Goal: Information Seeking & Learning: Compare options

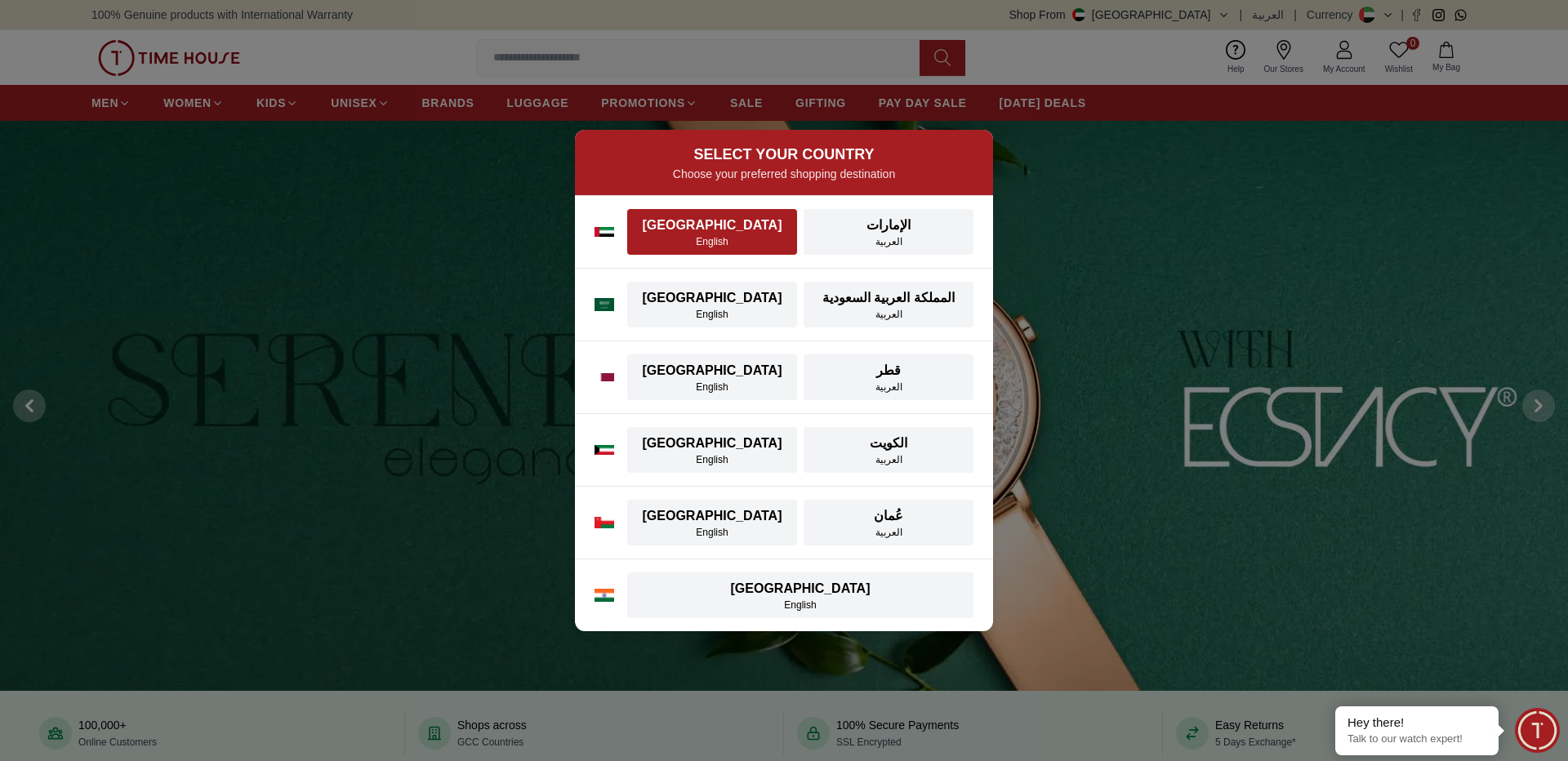
click at [719, 238] on div "English" at bounding box center [712, 242] width 150 height 13
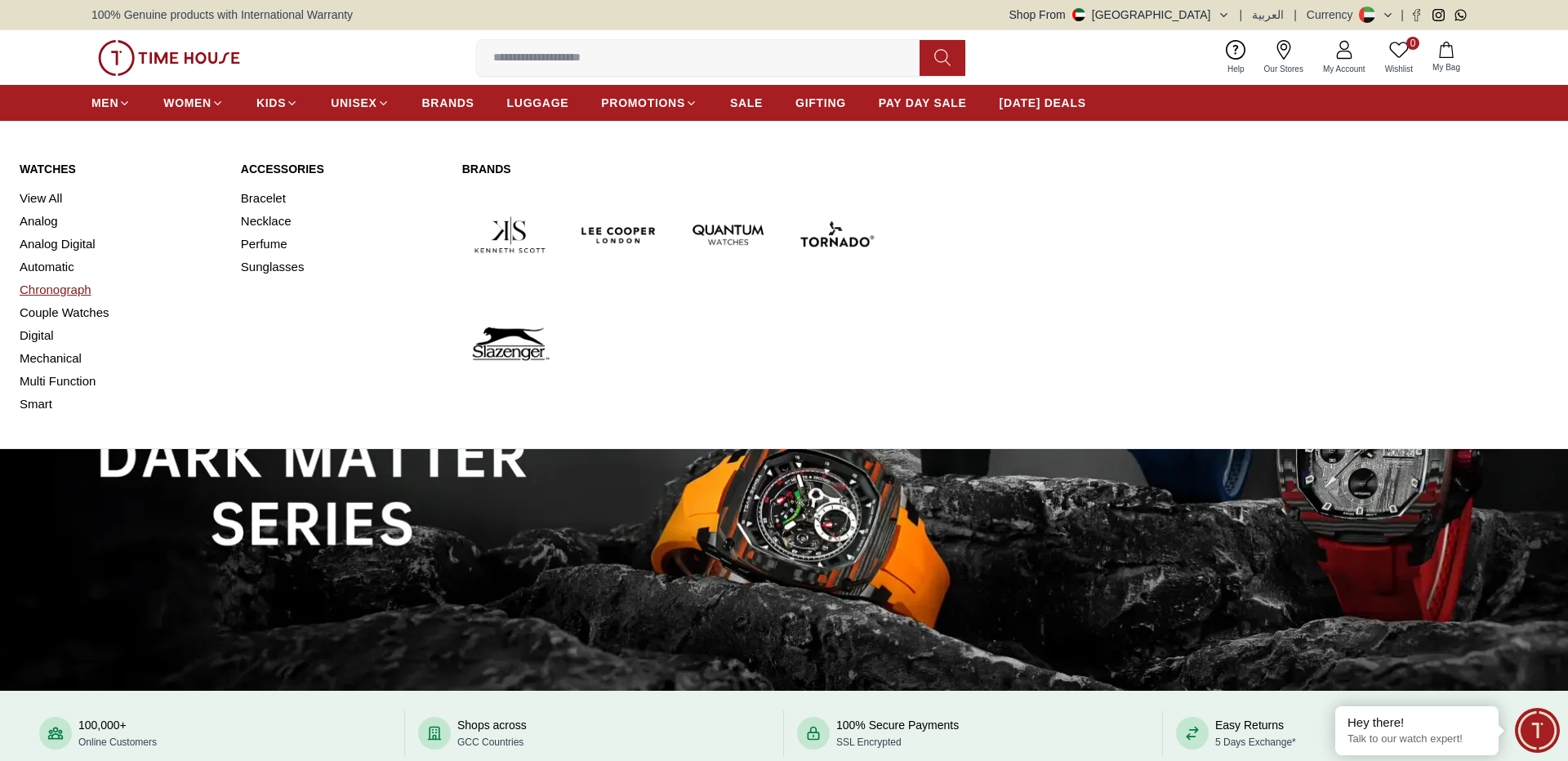
click at [39, 295] on link "Chronograph" at bounding box center [121, 289] width 202 height 23
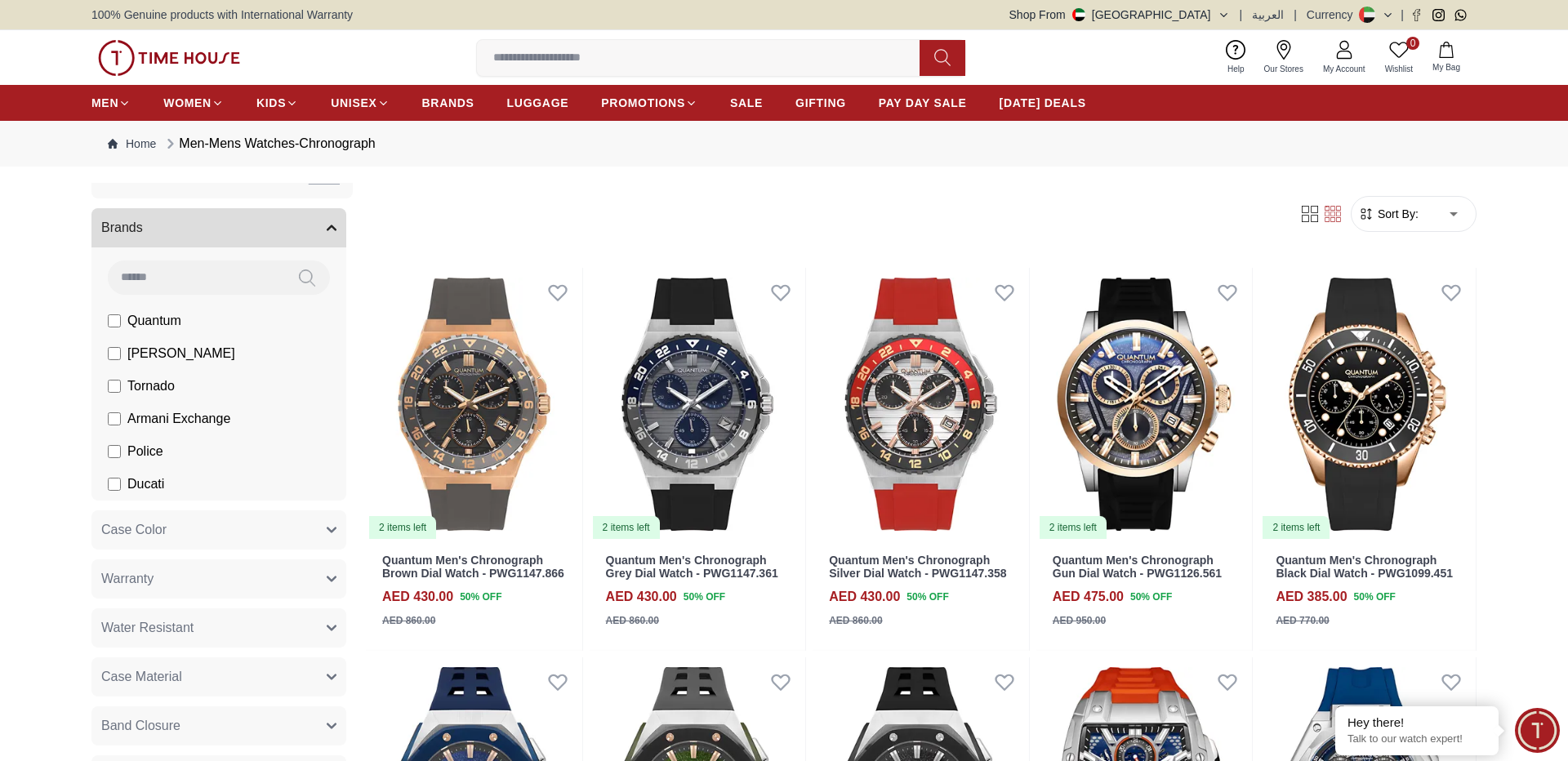
scroll to position [108, 0]
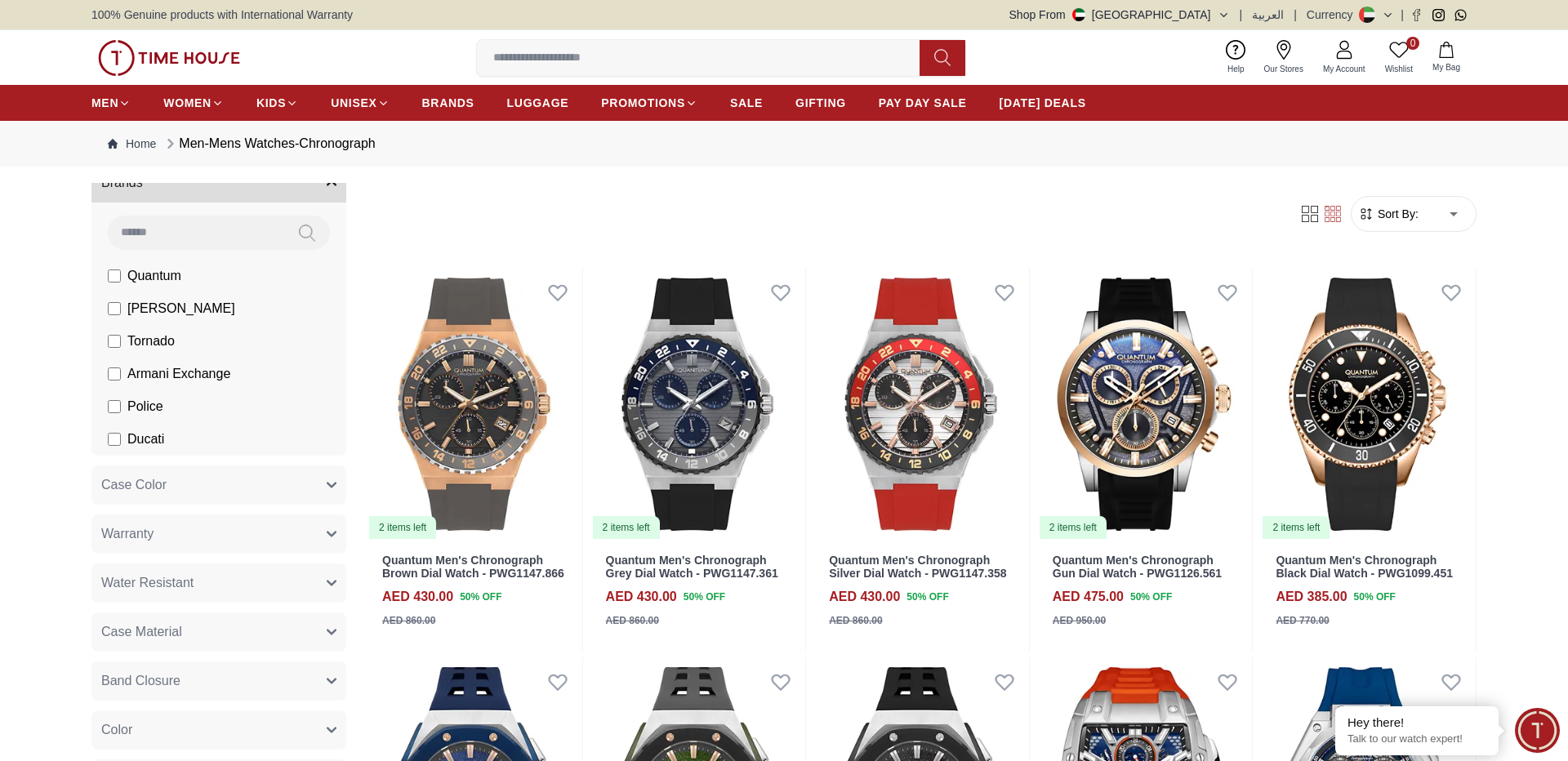
click at [195, 479] on button "Case Color" at bounding box center [219, 485] width 255 height 39
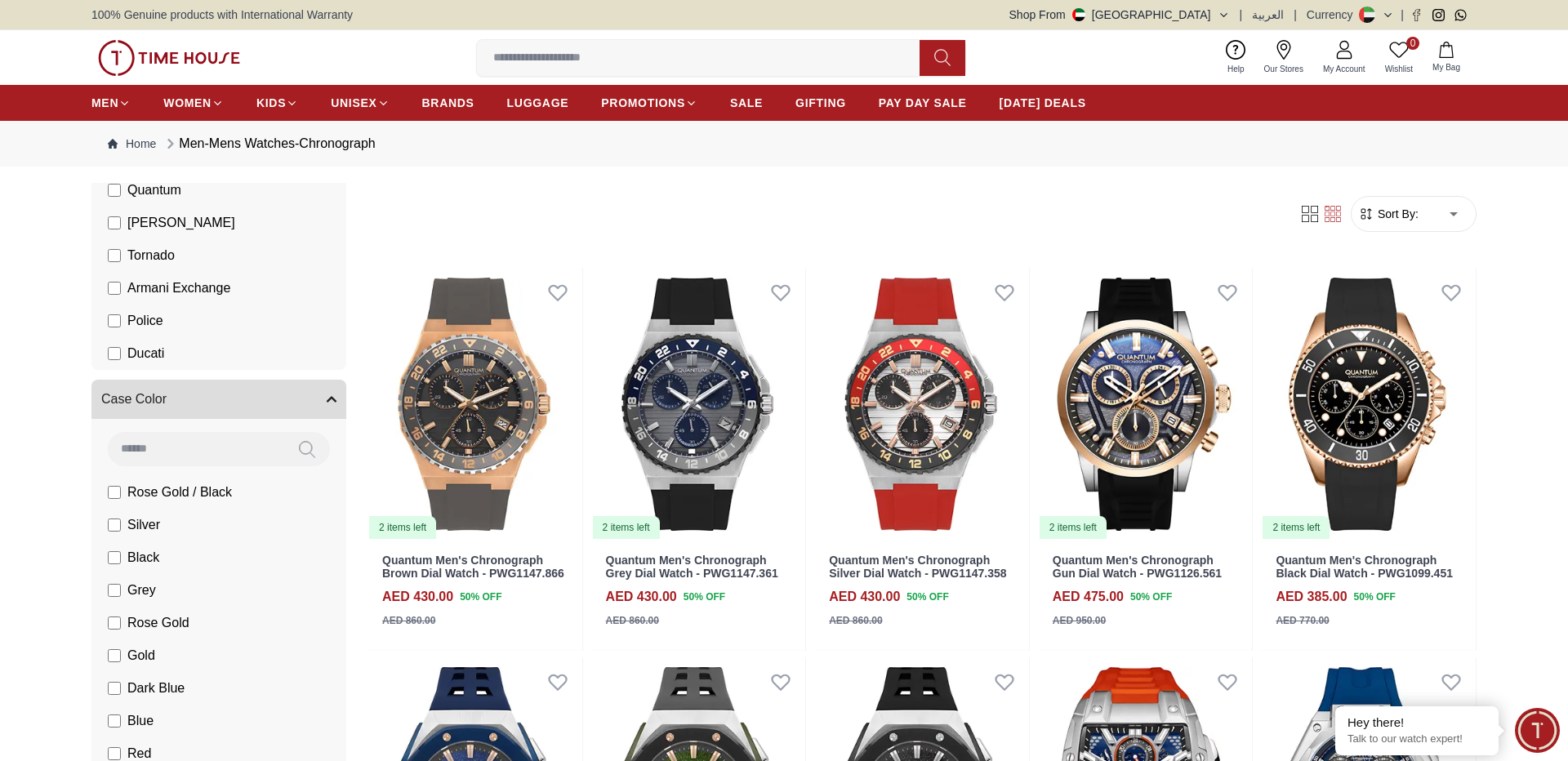
scroll to position [216, 0]
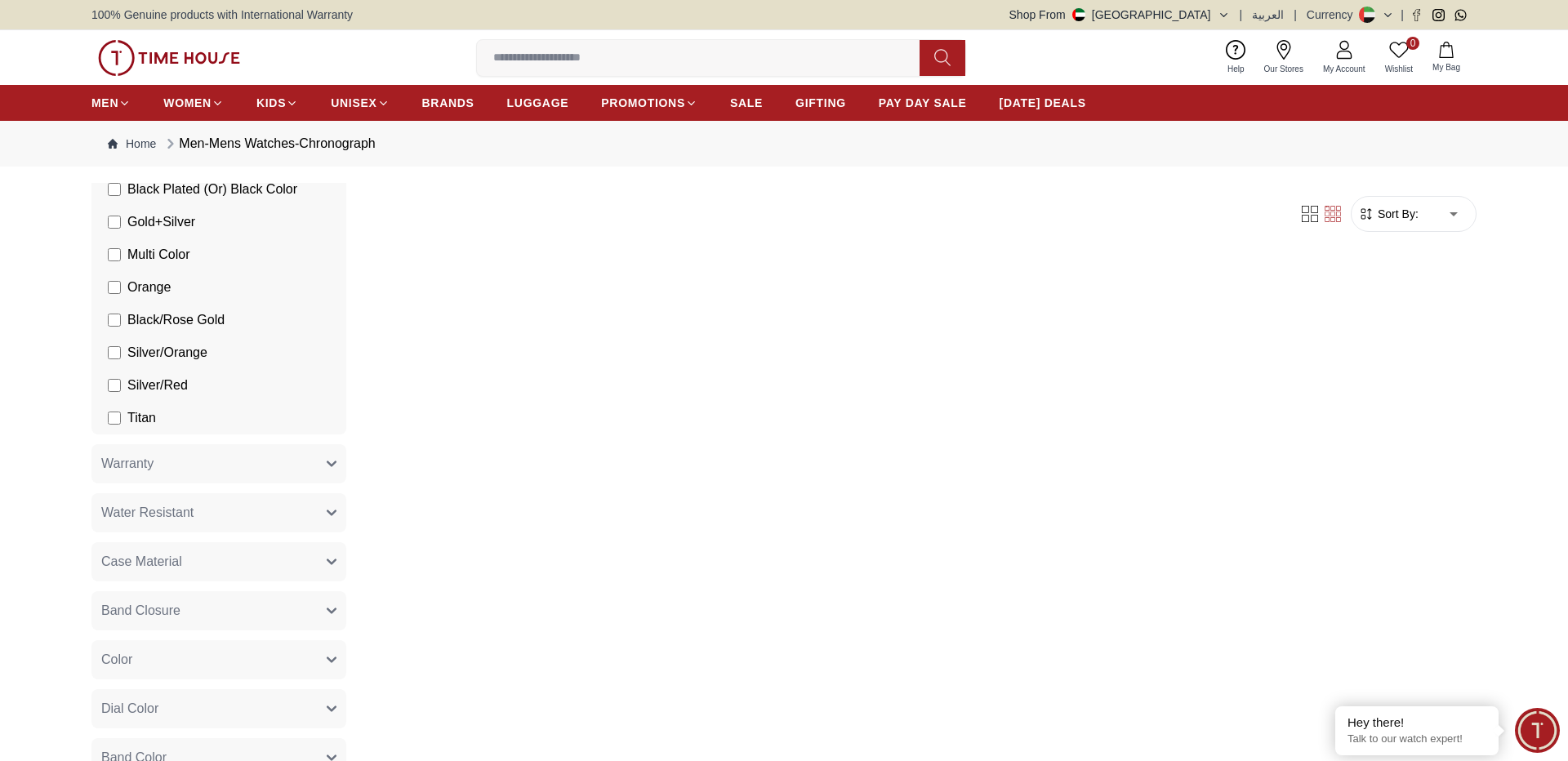
scroll to position [1402, 0]
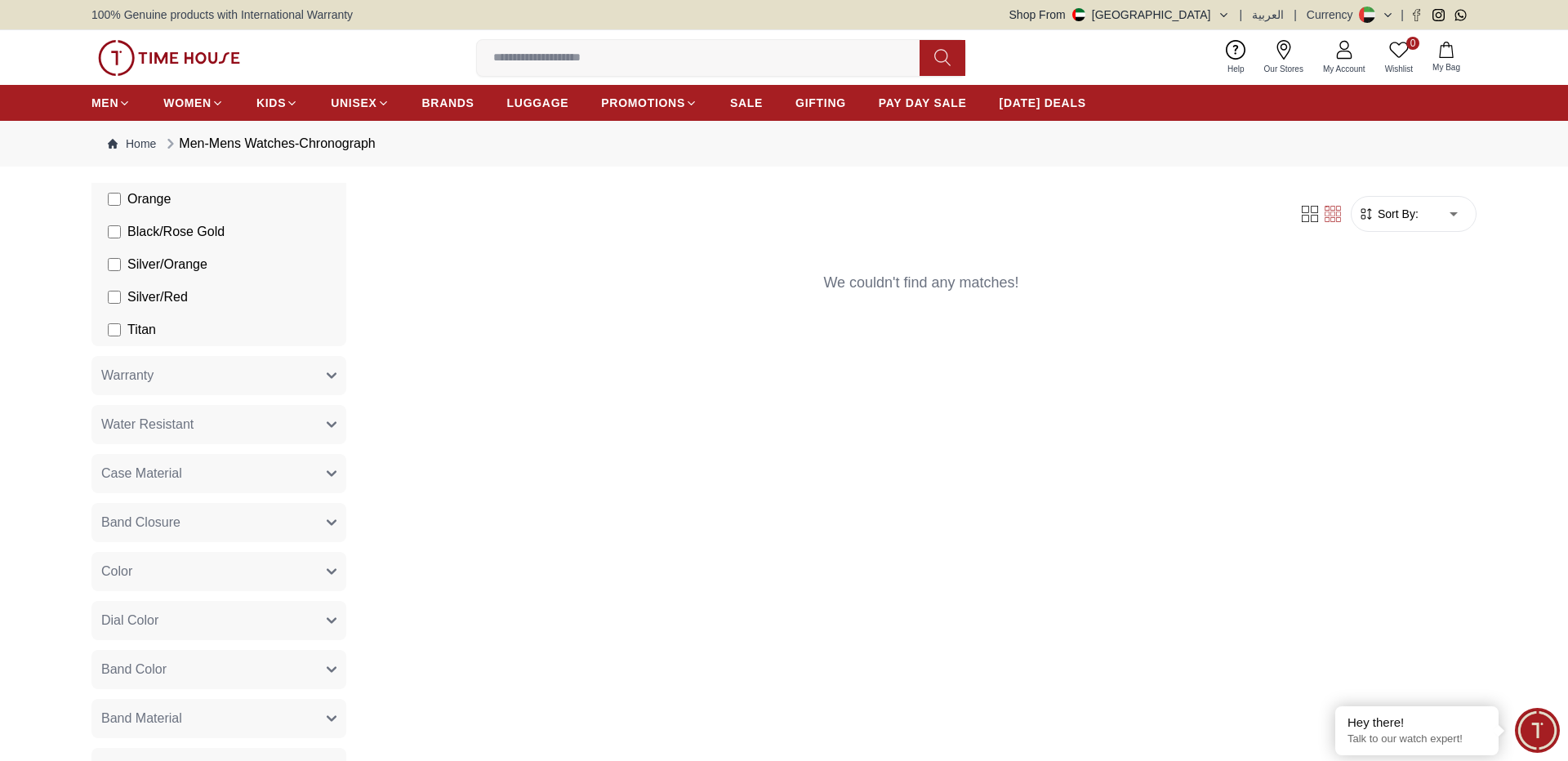
click at [291, 477] on button "Case Material" at bounding box center [219, 474] width 255 height 39
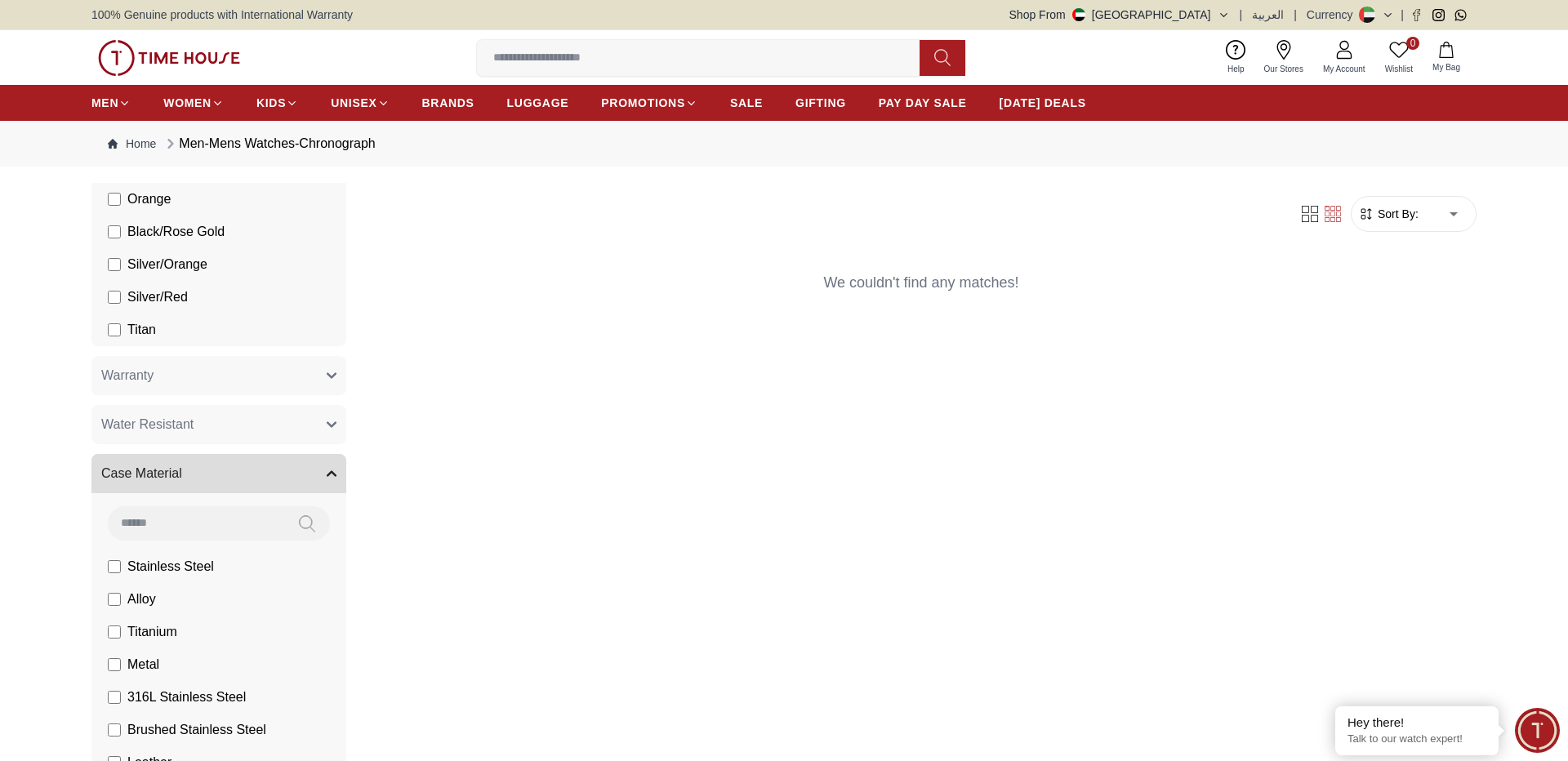
scroll to position [1509, 0]
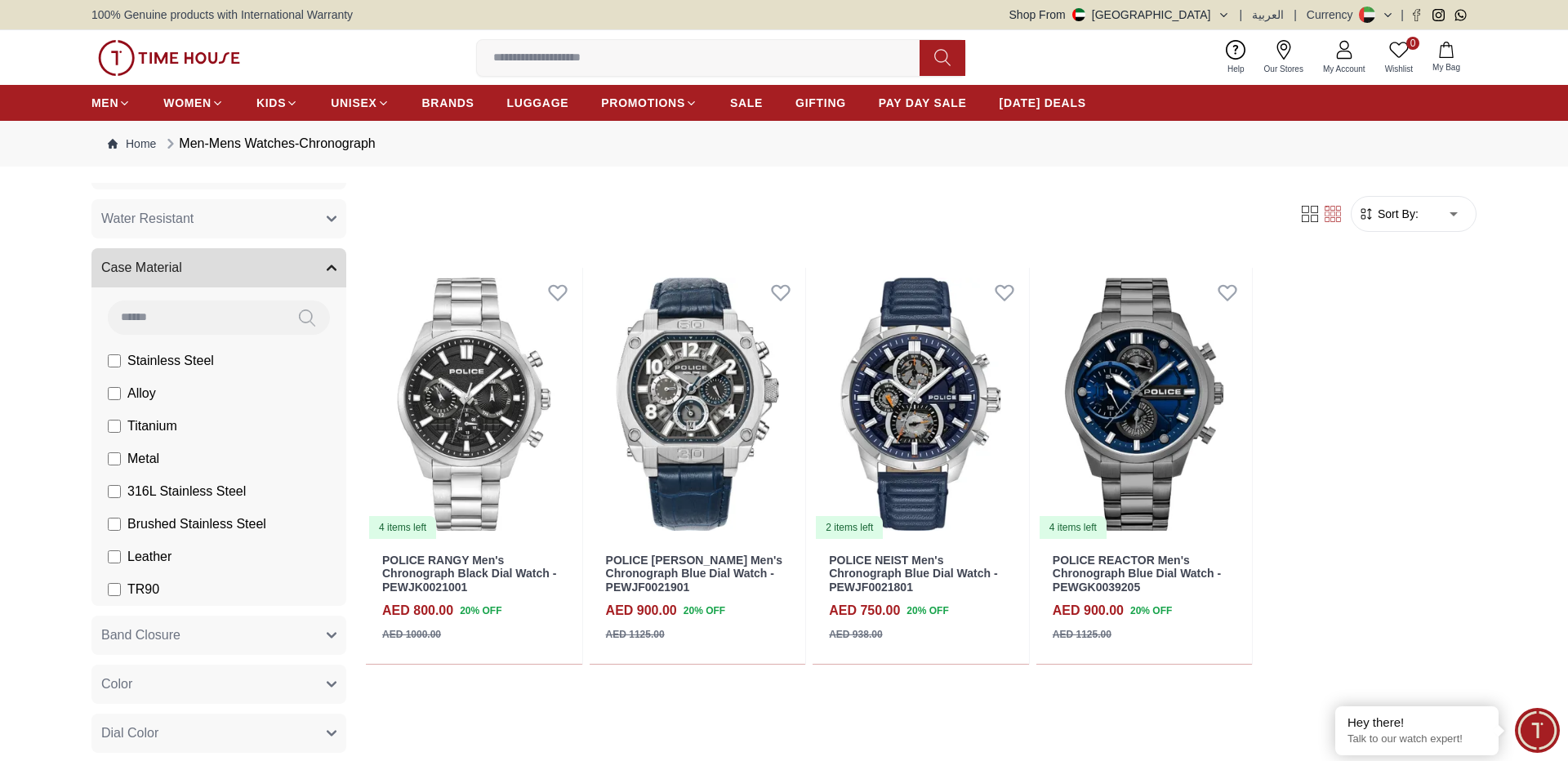
scroll to position [1411, 0]
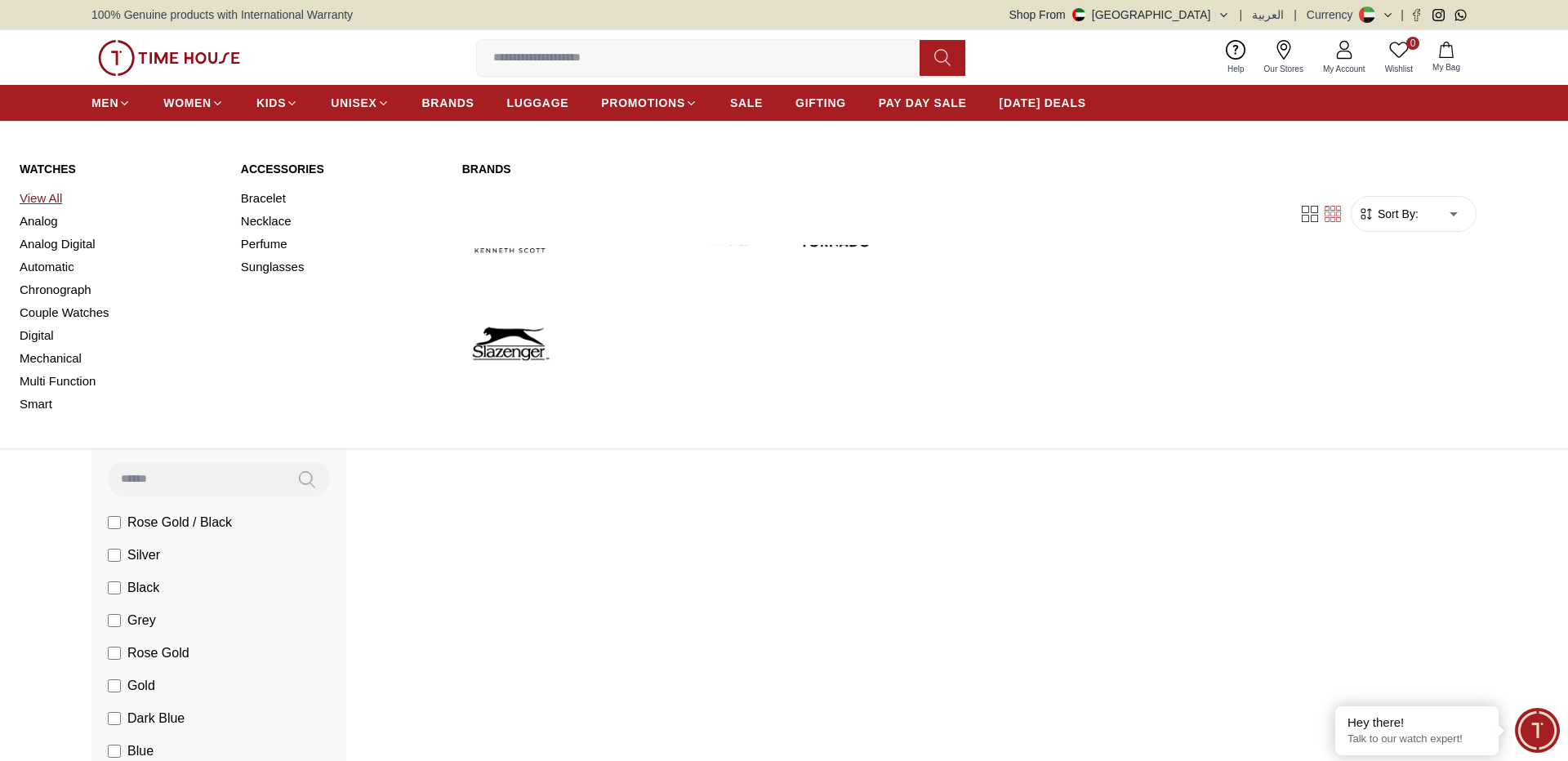
click at [31, 191] on link "View All" at bounding box center [121, 198] width 202 height 23
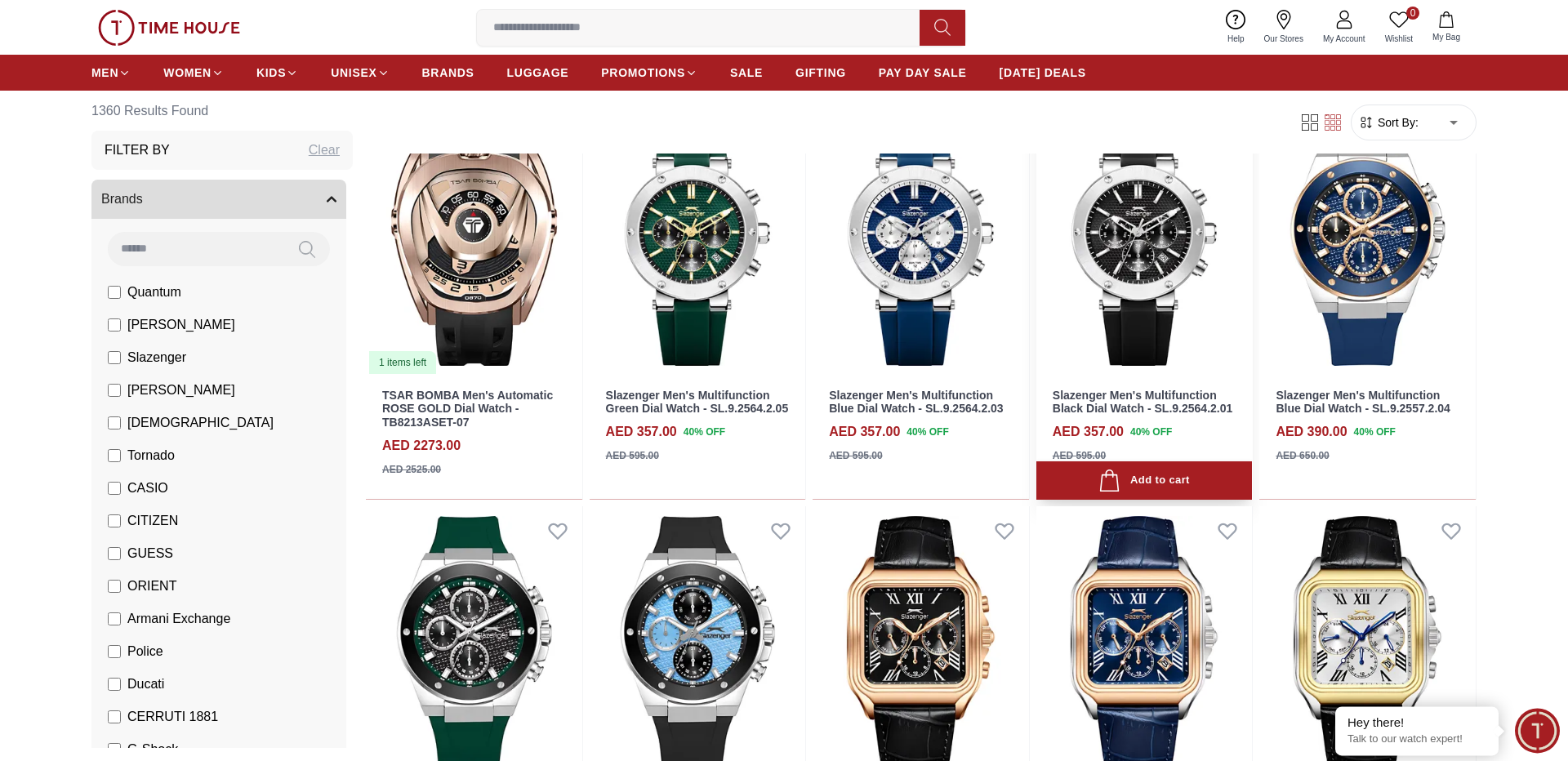
scroll to position [216, 0]
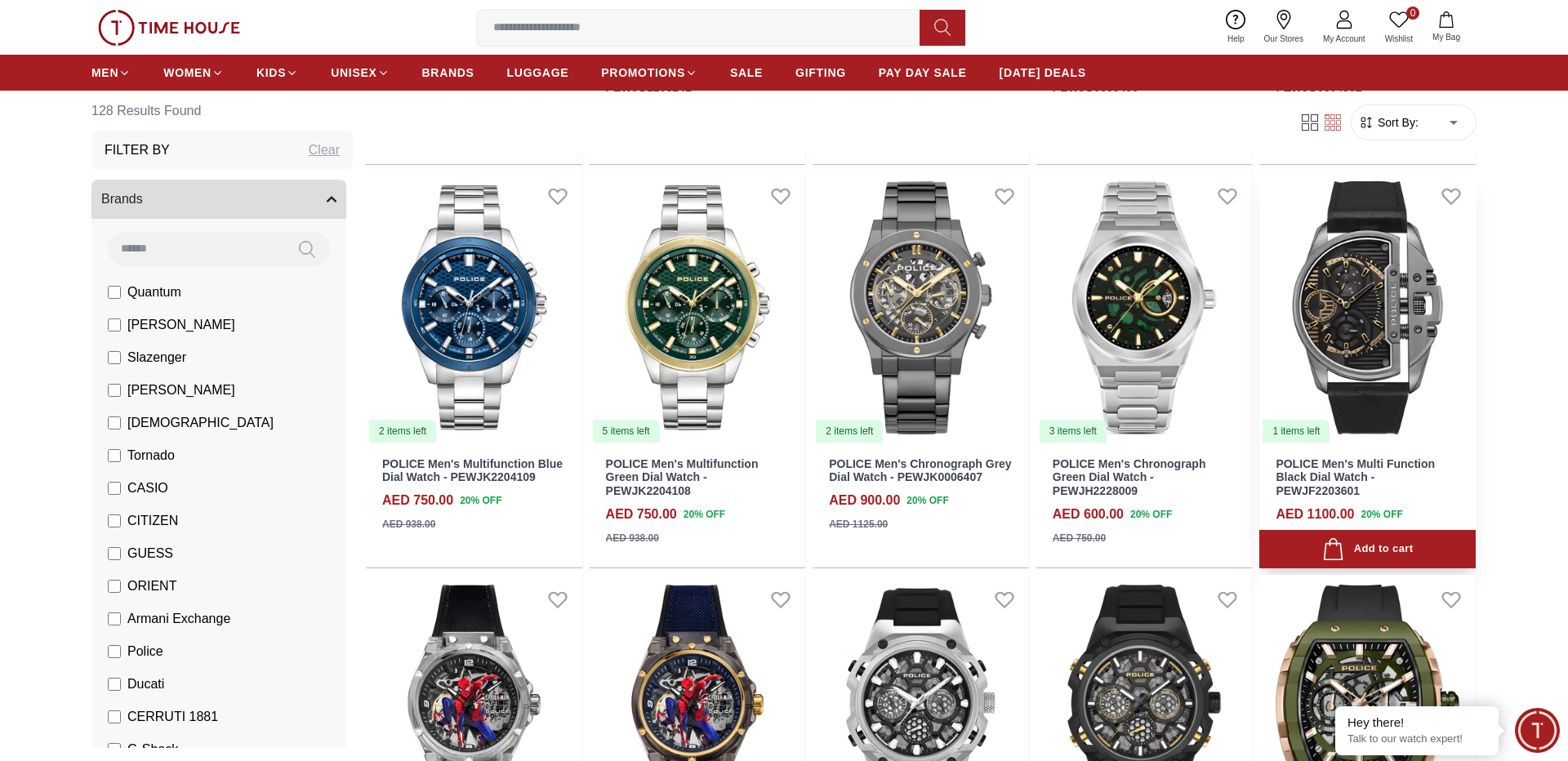
scroll to position [539, 0]
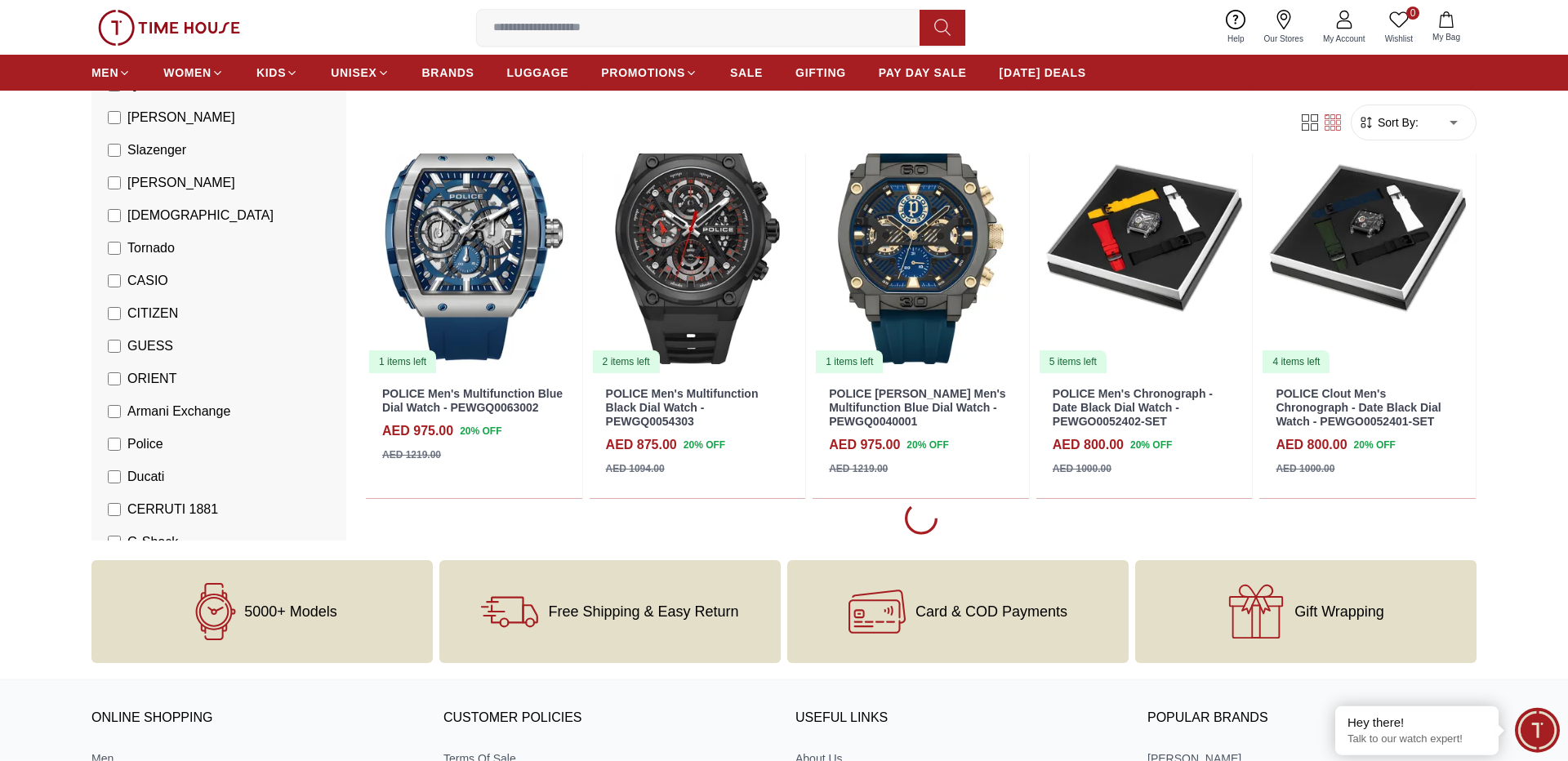
scroll to position [1402, 0]
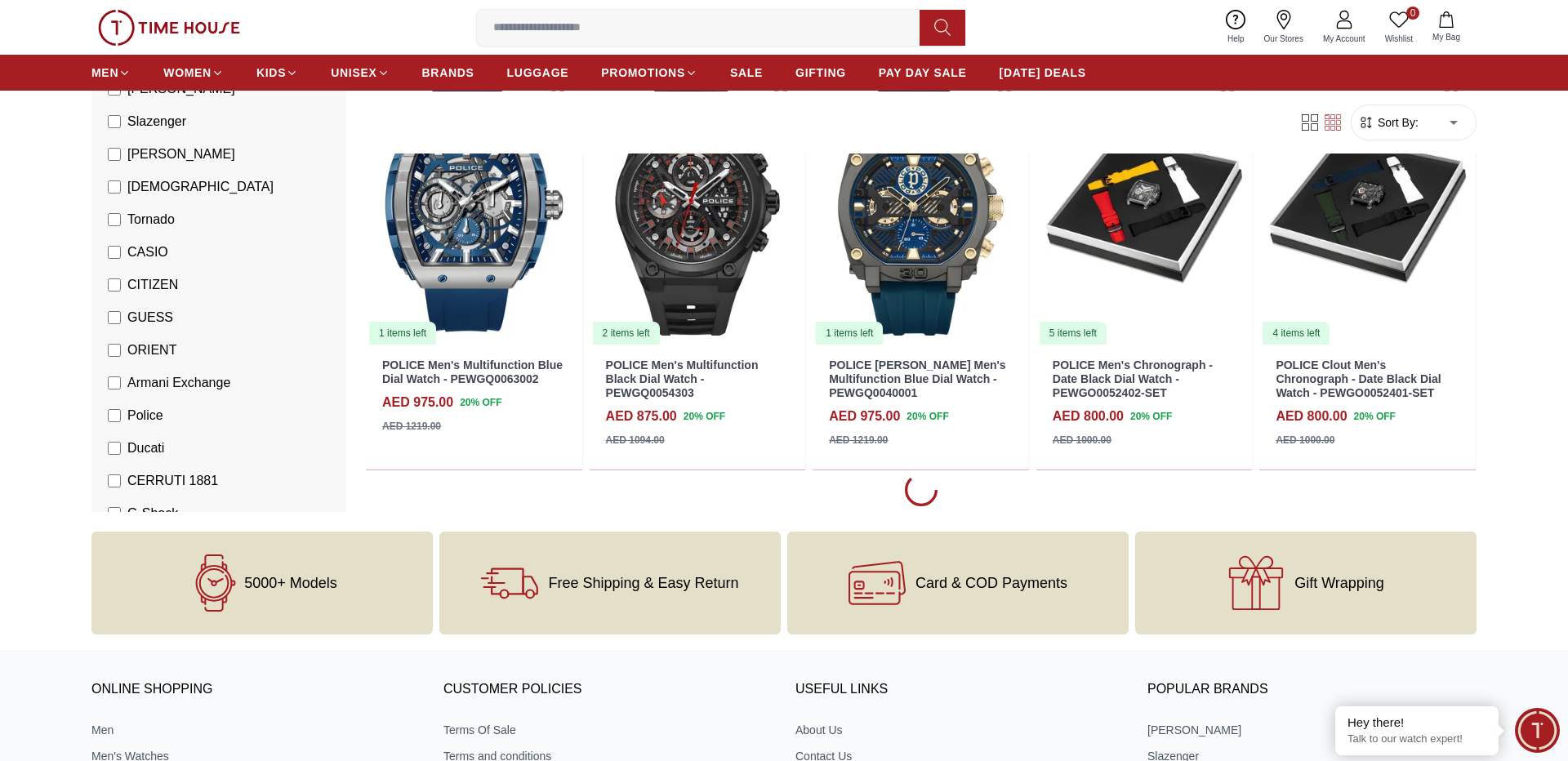
click at [110, 360] on ul "Quantum [PERSON_NAME] Slazenger [PERSON_NAME] Ecstacy Tornado CASIO CITIZEN GUE…" at bounding box center [223, 317] width 249 height 555
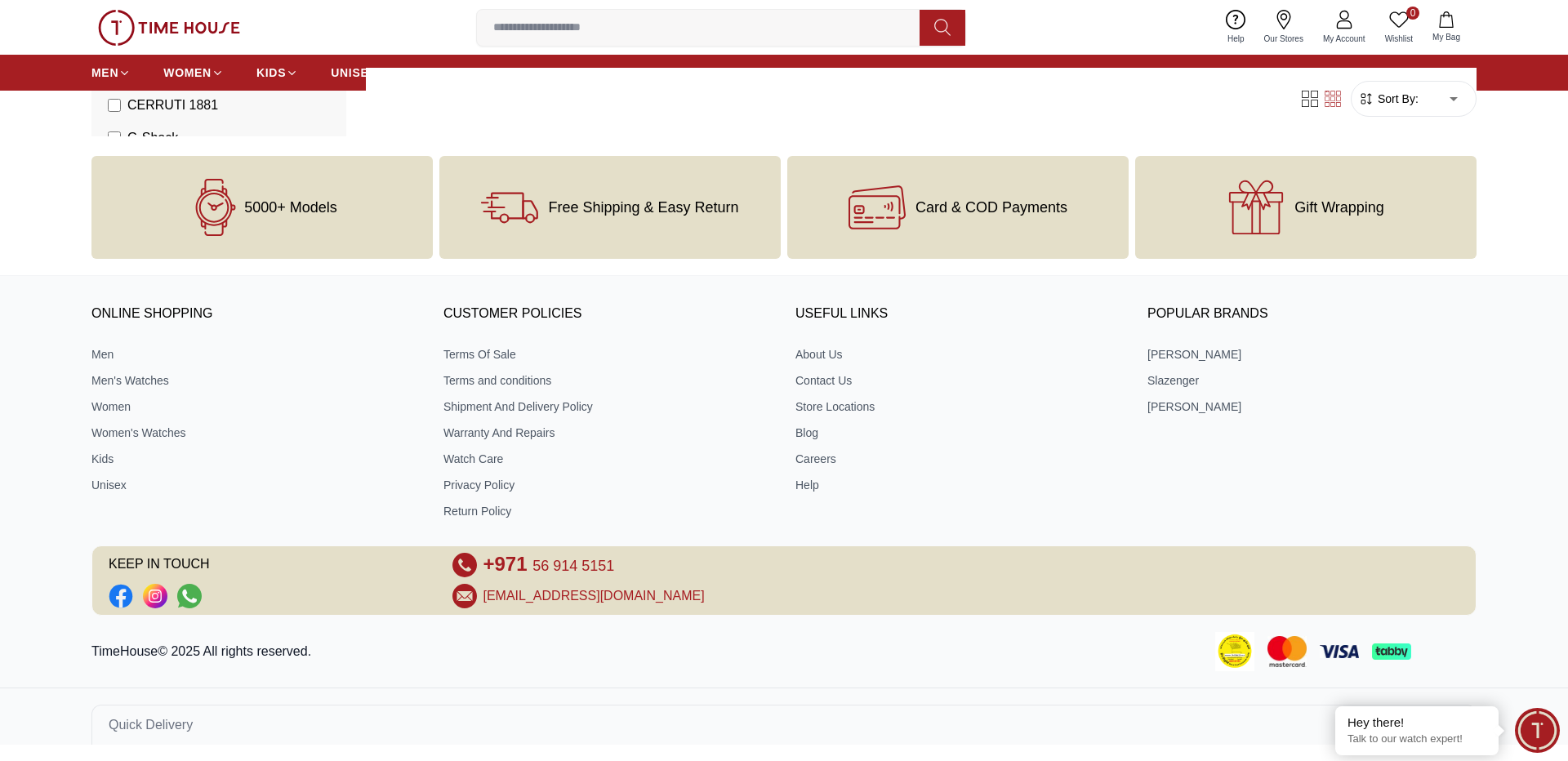
scroll to position [701, 0]
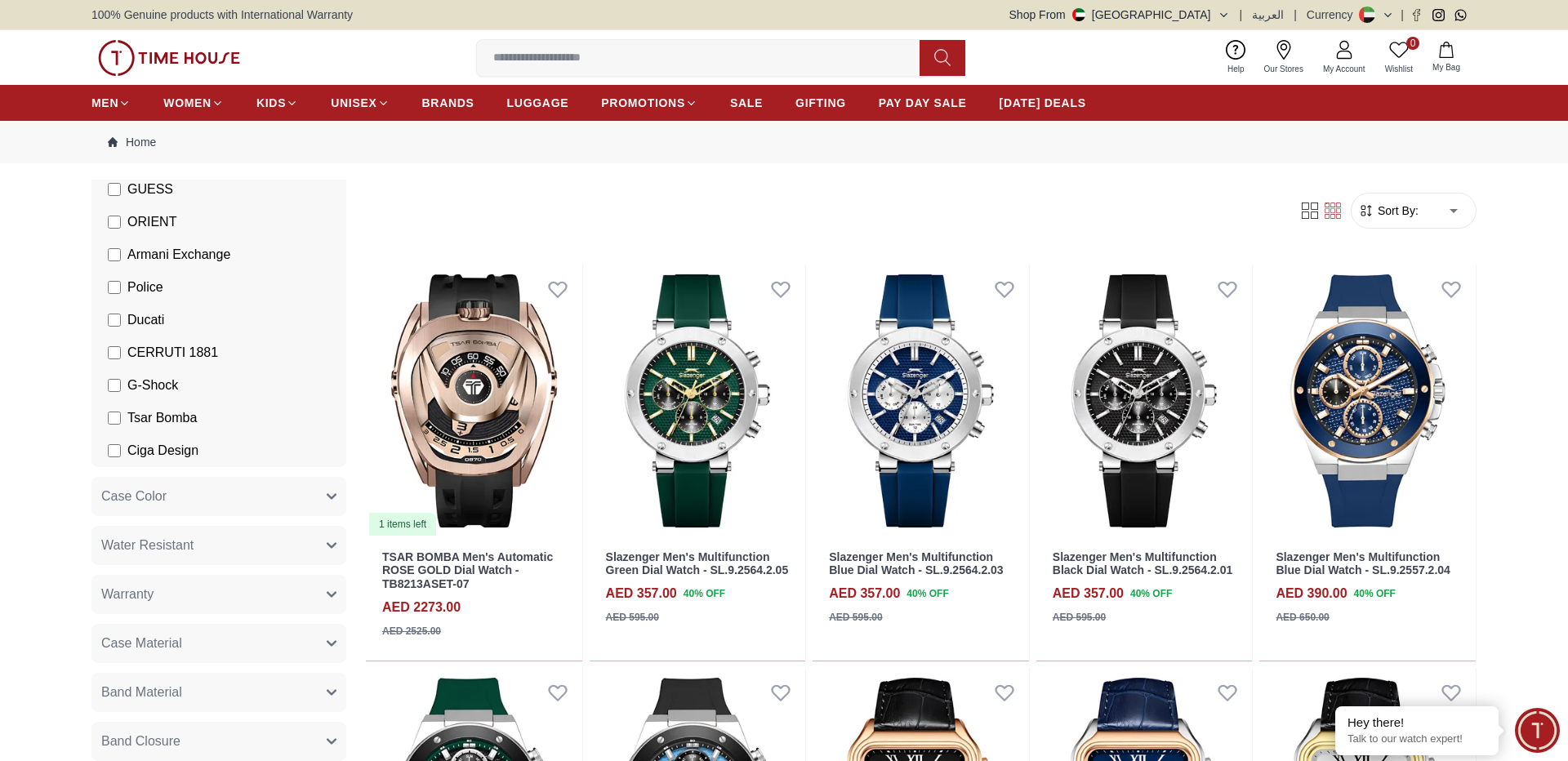
scroll to position [323, 0]
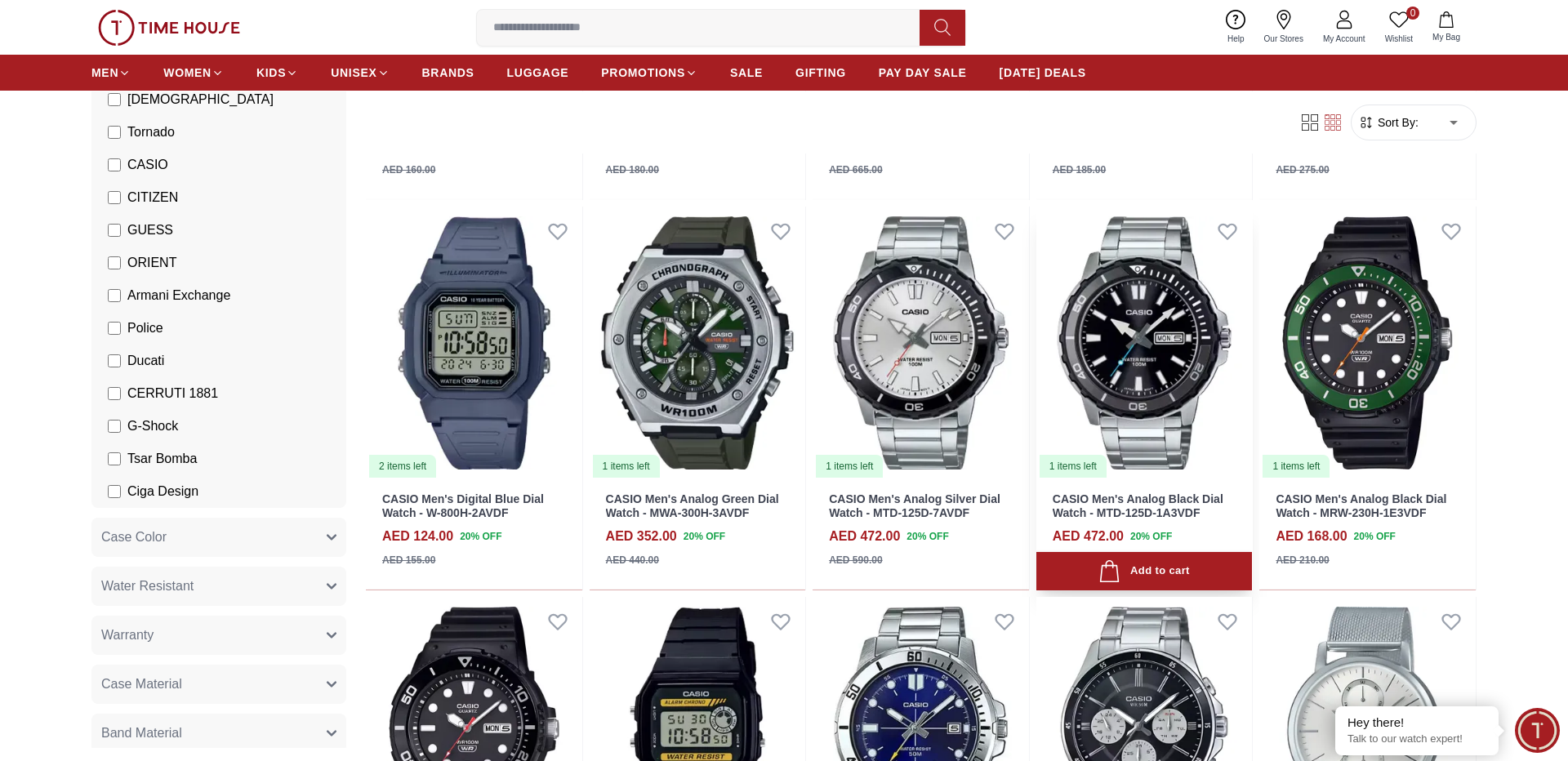
scroll to position [970, 0]
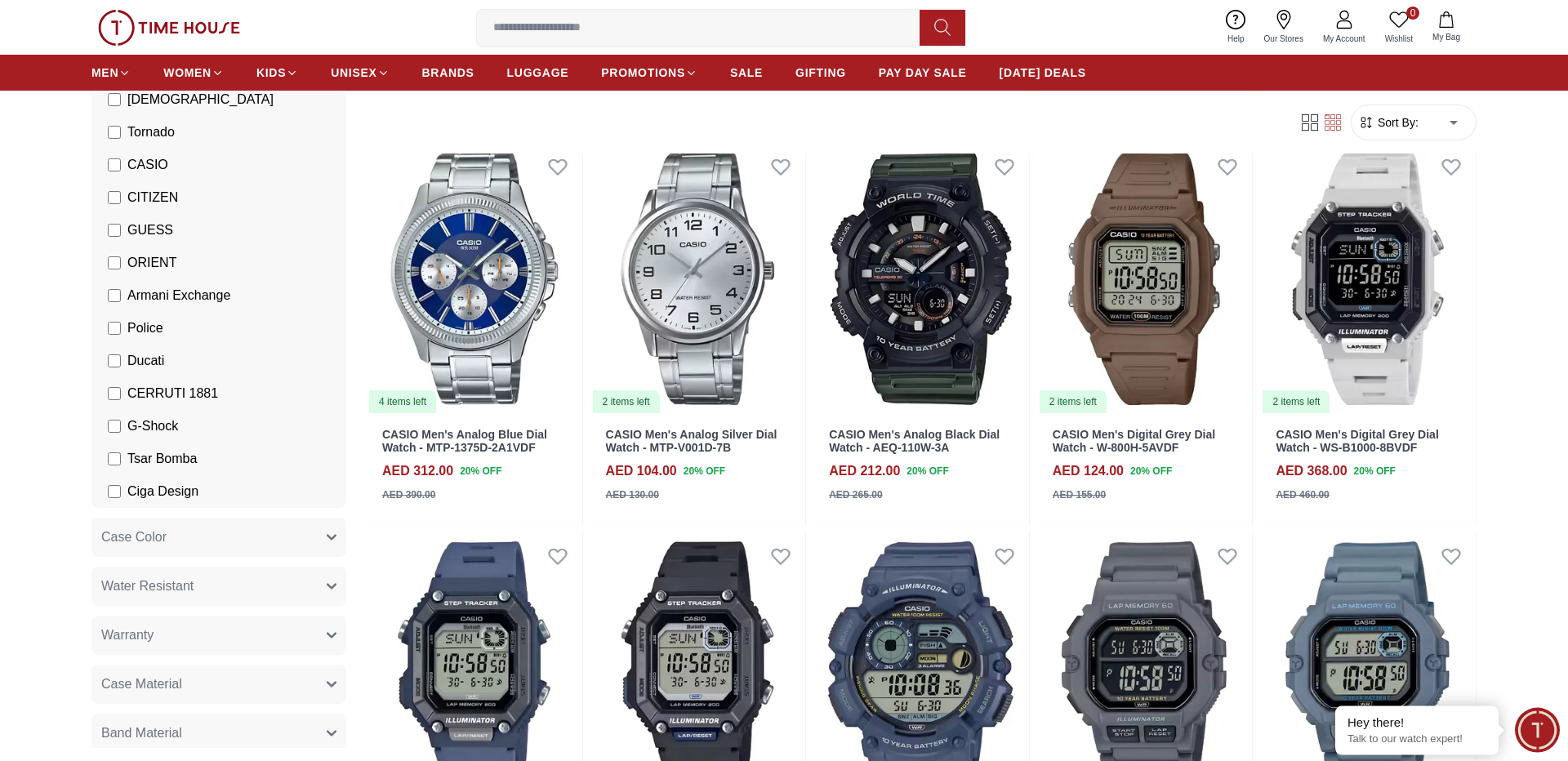
scroll to position [2463, 0]
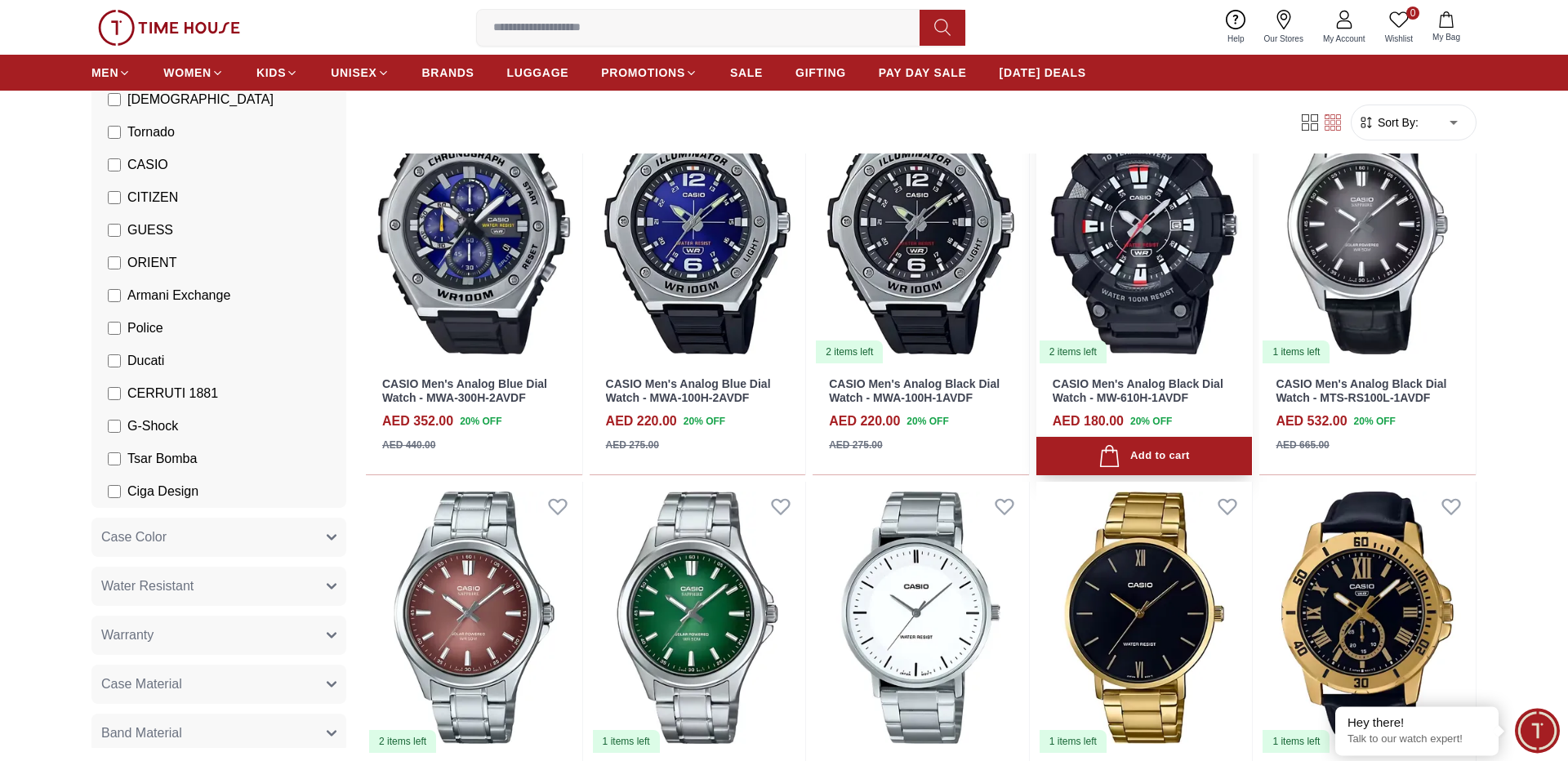
scroll to position [4294, 0]
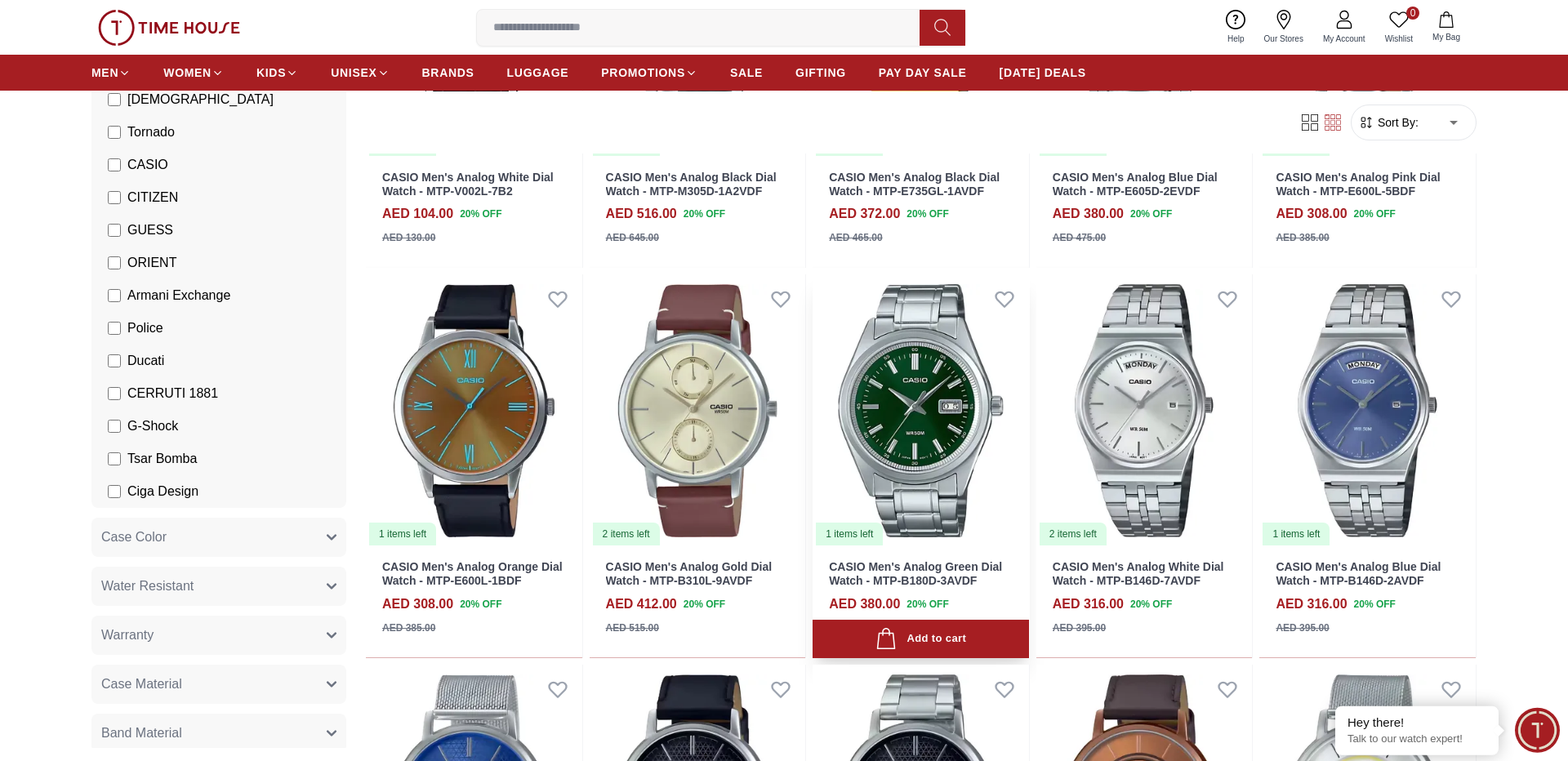
scroll to position [5588, 0]
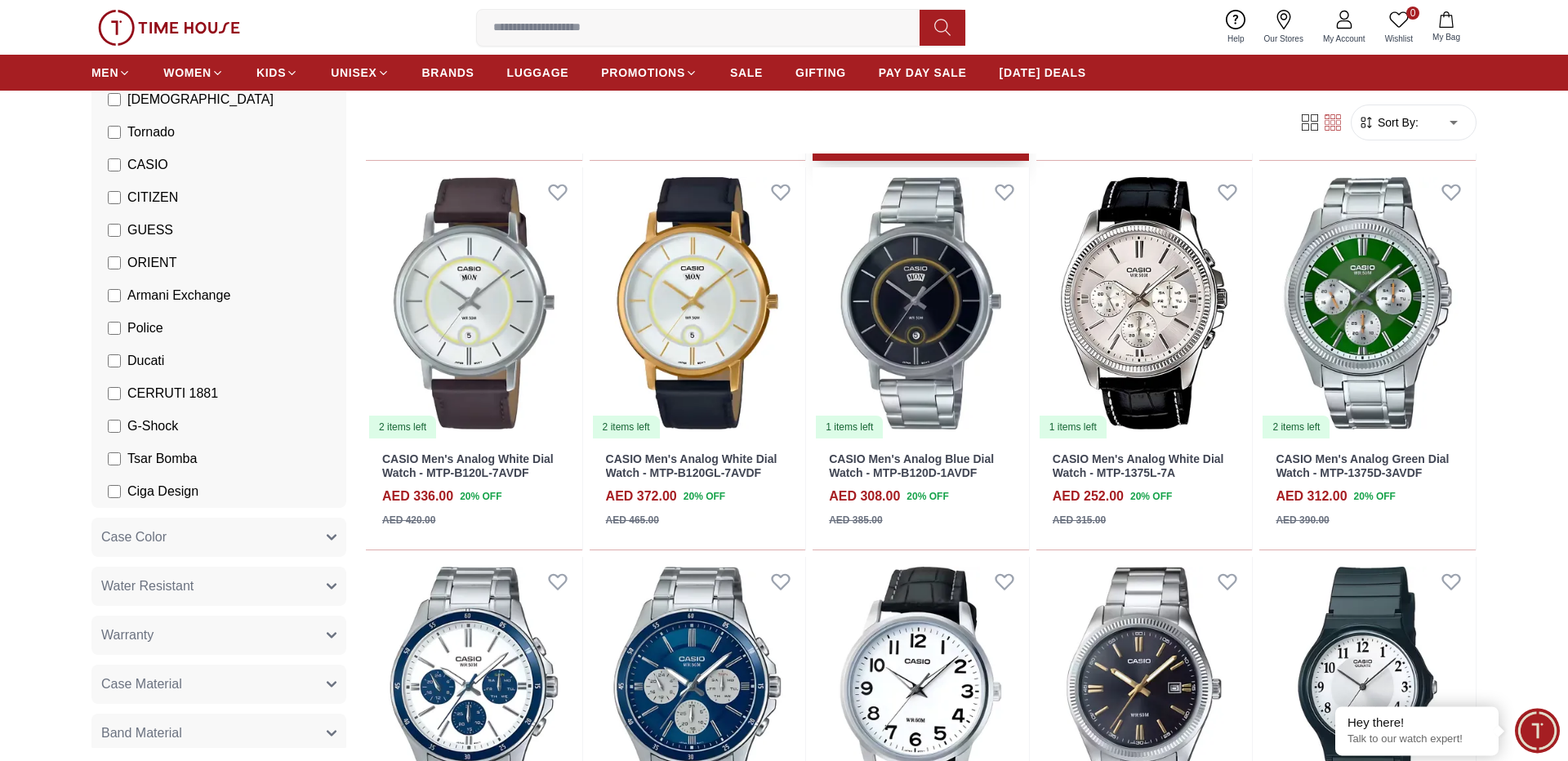
scroll to position [6343, 0]
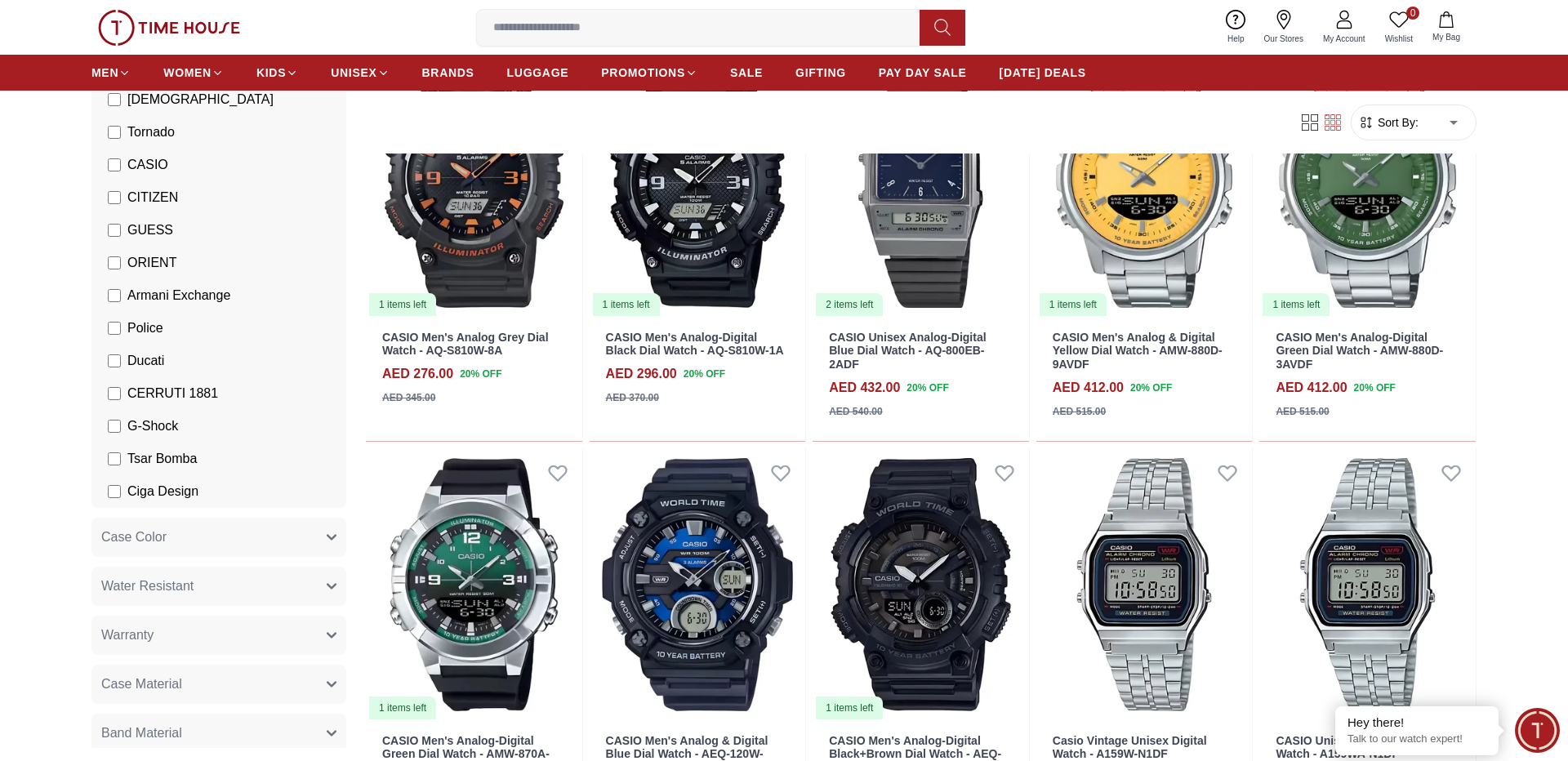
scroll to position [6343, 0]
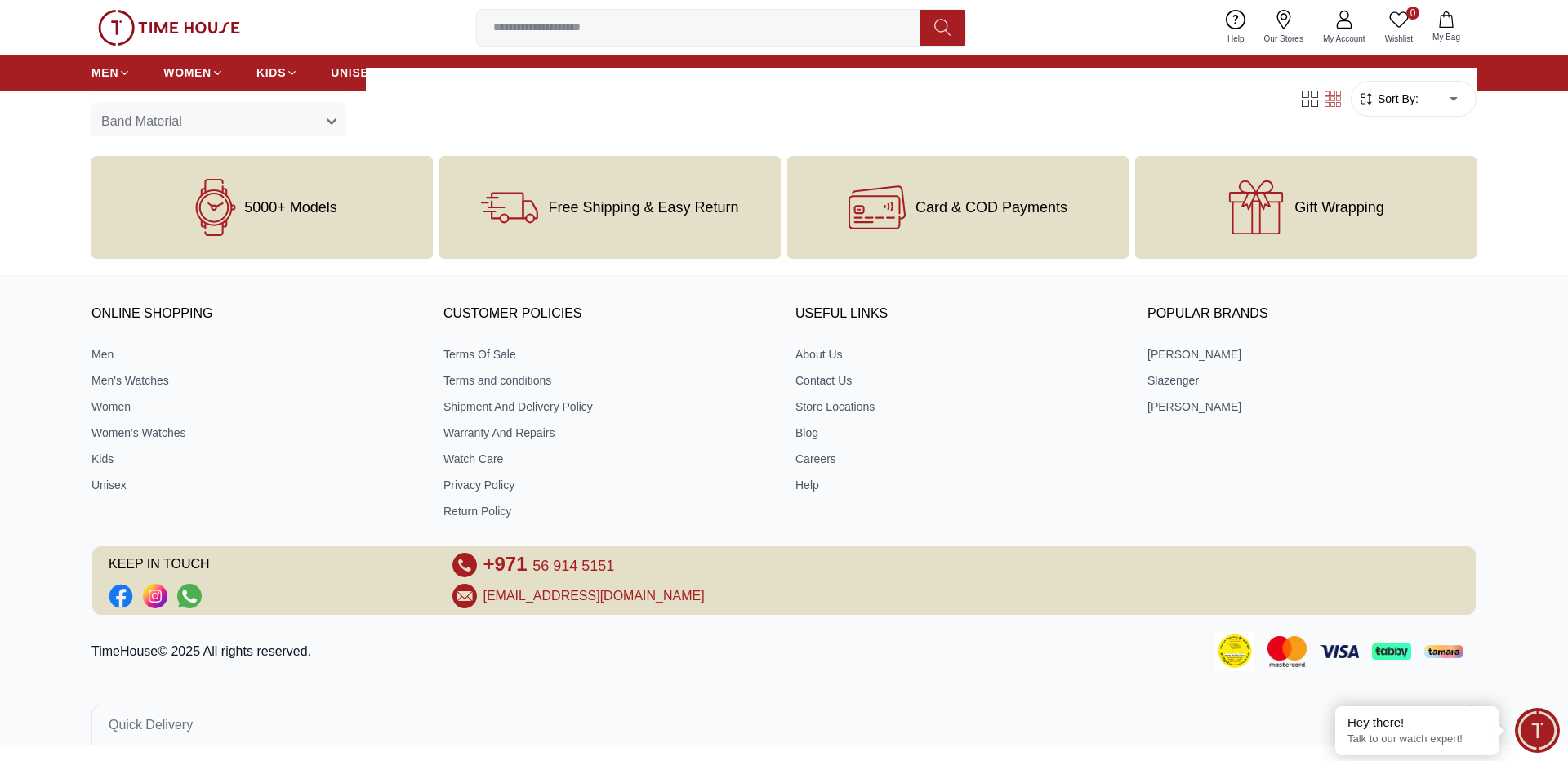
scroll to position [701, 0]
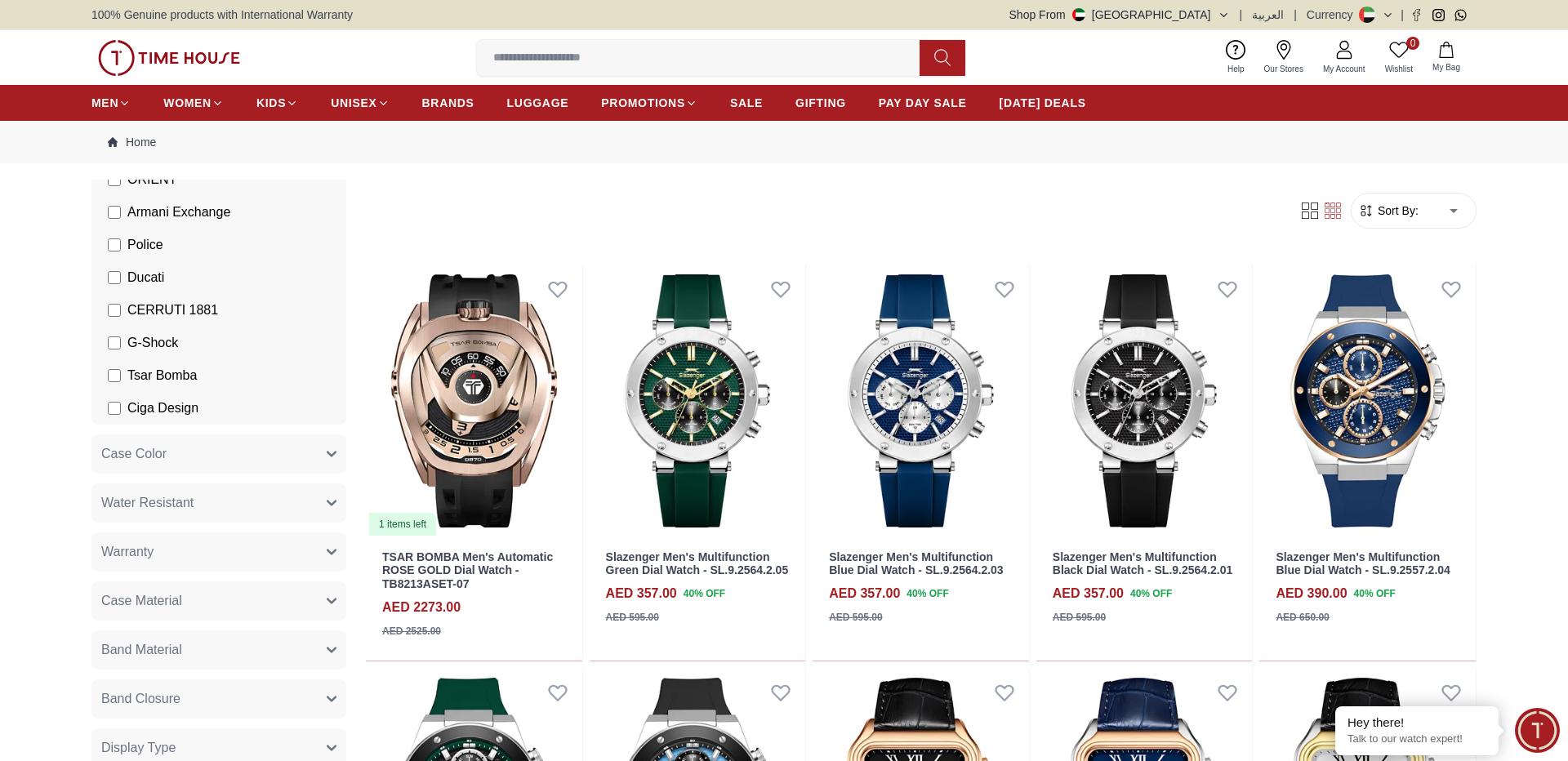
scroll to position [539, 0]
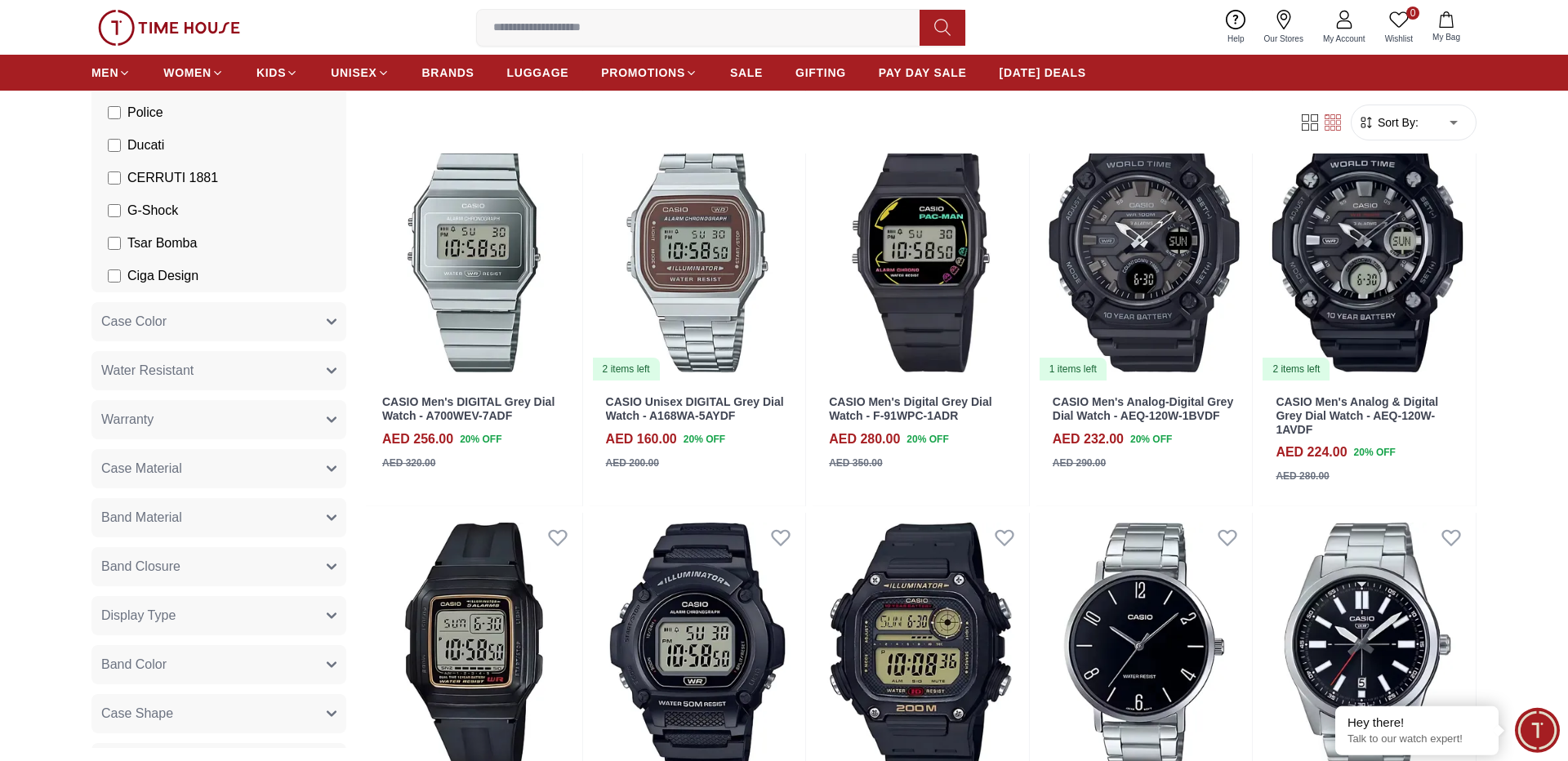
scroll to position [970, 0]
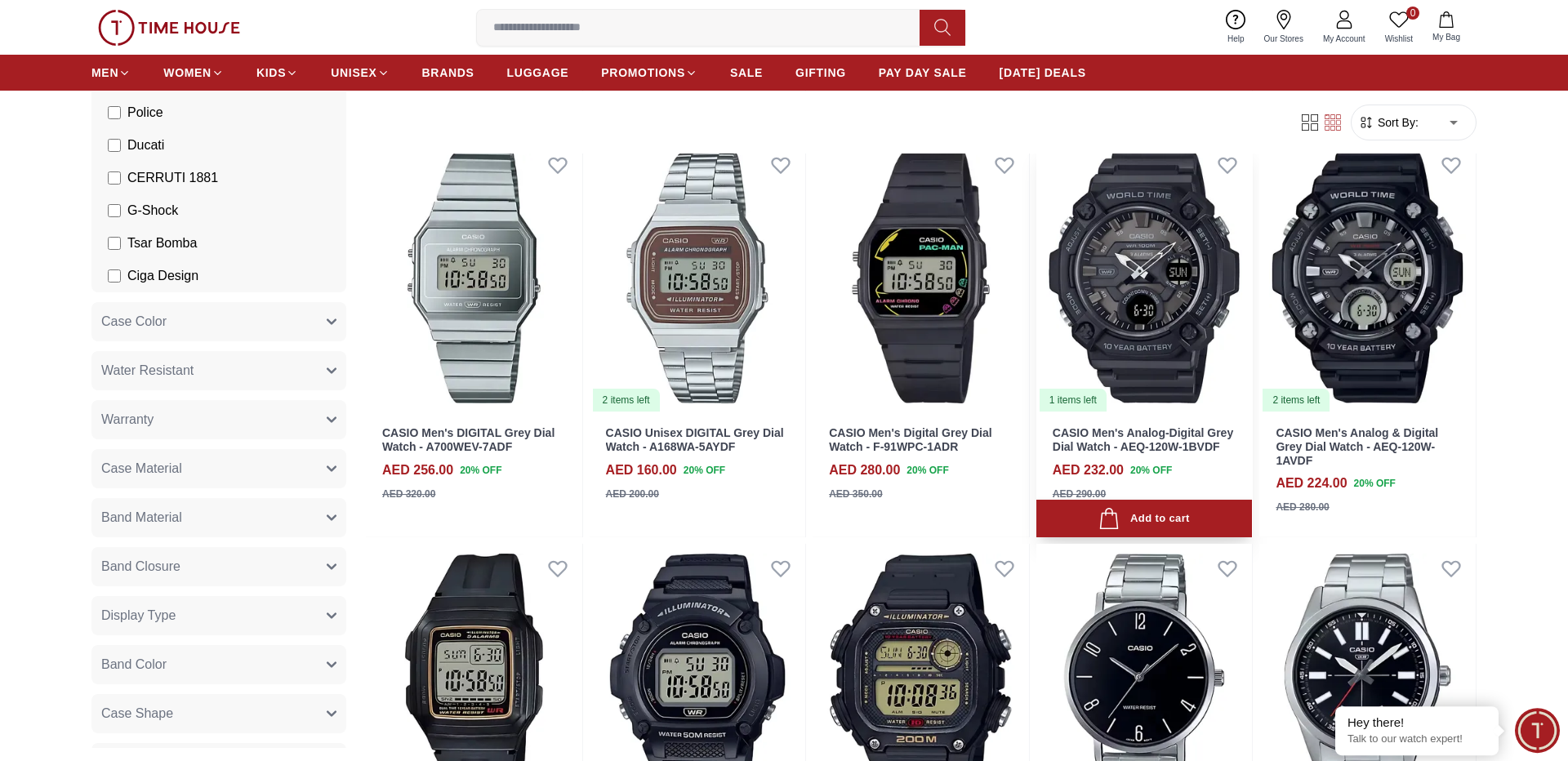
scroll to position [862, 0]
